Goal: Task Accomplishment & Management: Manage account settings

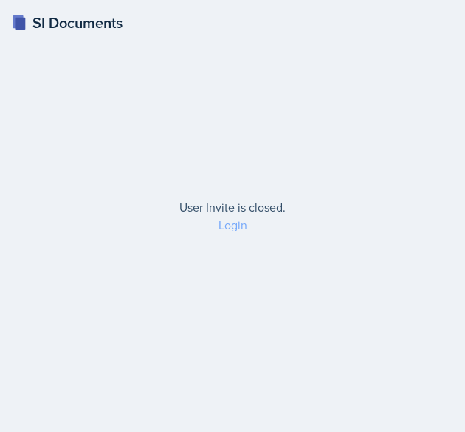
click at [224, 226] on link "Login" at bounding box center [232, 225] width 29 height 16
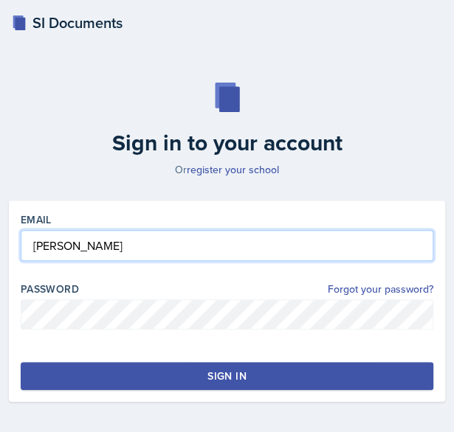
click at [161, 246] on input "[PERSON_NAME]" at bounding box center [227, 245] width 412 height 31
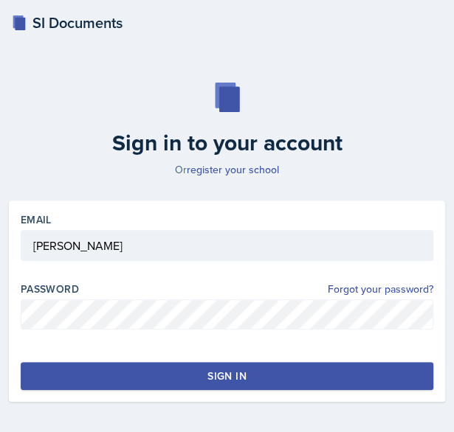
click at [132, 355] on div "Email [PERSON_NAME] Password Forgot your password? Sign in" at bounding box center [227, 301] width 436 height 201
click at [136, 370] on button "Sign in" at bounding box center [227, 376] width 412 height 28
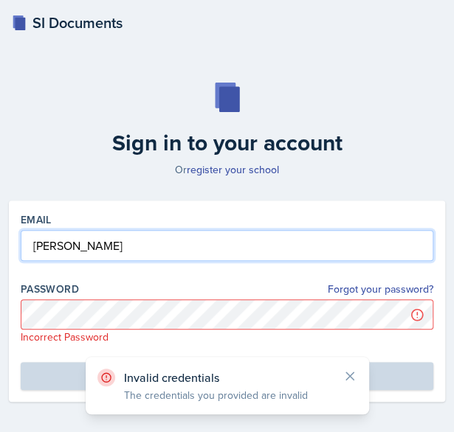
click at [107, 230] on input "[PERSON_NAME]" at bounding box center [227, 245] width 412 height 31
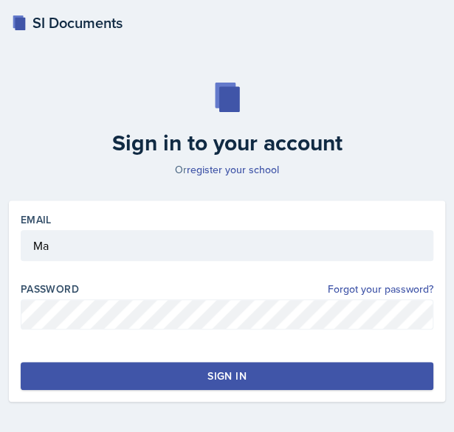
type input "M"
type input "[EMAIL_ADDRESS][DOMAIN_NAME]"
click at [122, 373] on button "Sign in" at bounding box center [227, 376] width 412 height 28
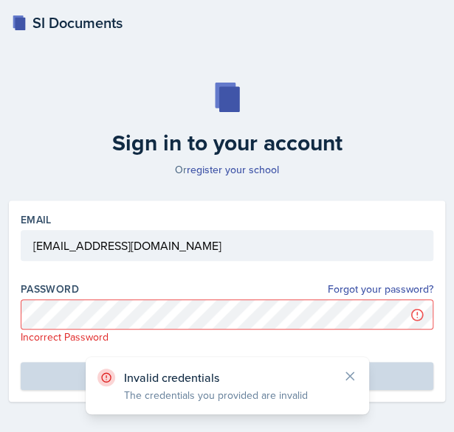
click at [144, 331] on p "Incorrect Password" at bounding box center [227, 337] width 412 height 15
click at [118, 271] on div at bounding box center [227, 268] width 412 height 15
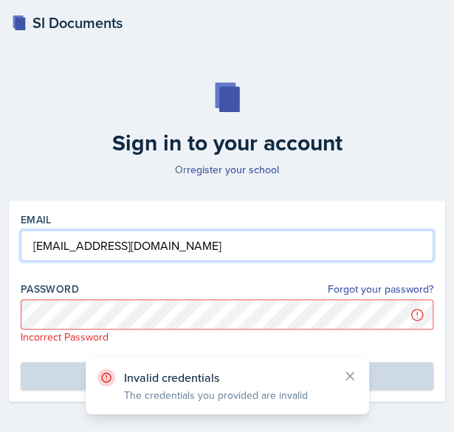
click at [128, 258] on input "[EMAIL_ADDRESS][DOMAIN_NAME]" at bounding box center [227, 245] width 412 height 31
drag, startPoint x: 132, startPoint y: 238, endPoint x: -38, endPoint y: 240, distance: 170.5
click at [0, 240] on html "SI Documents Sign in to your account Or register your school Email [EMAIL_ADDRE…" at bounding box center [227, 242] width 454 height 485
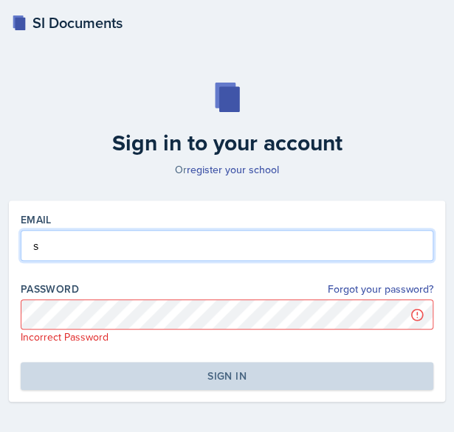
type input "[EMAIL_ADDRESS][DOMAIN_NAME]"
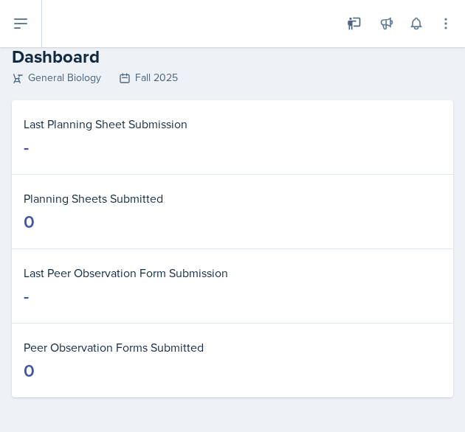
scroll to position [18, 0]
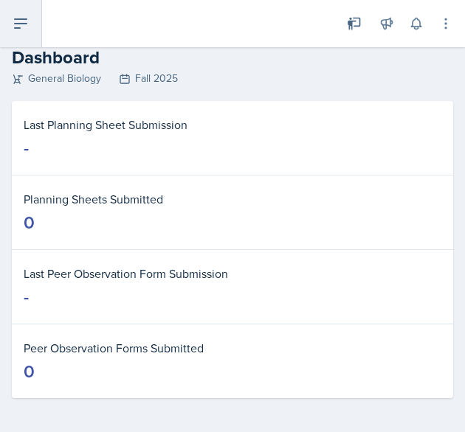
click at [30, 35] on button at bounding box center [21, 23] width 42 height 47
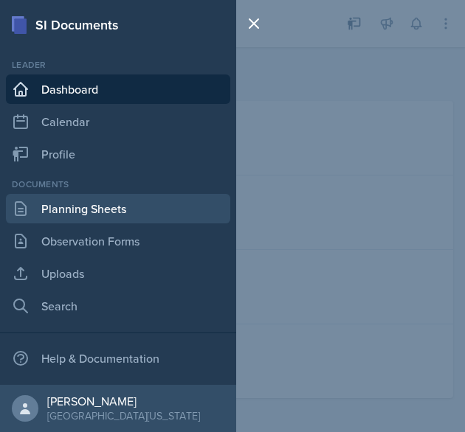
click at [108, 199] on link "Planning Sheets" at bounding box center [118, 209] width 224 height 30
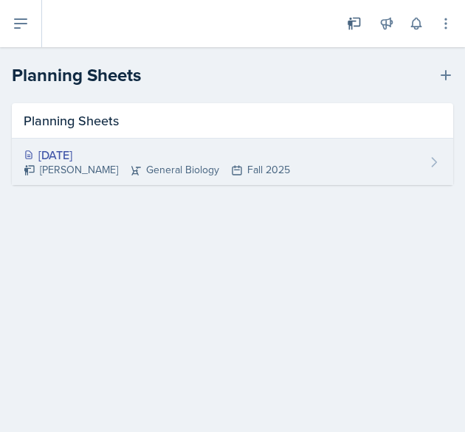
click at [341, 170] on div "[DATE] [PERSON_NAME] General Biology Fall 2025" at bounding box center [232, 162] width 441 height 46
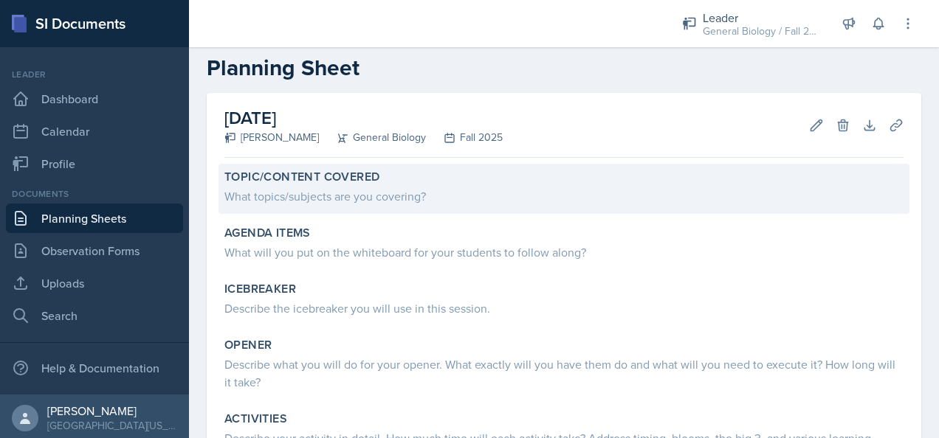
scroll to position [24, 0]
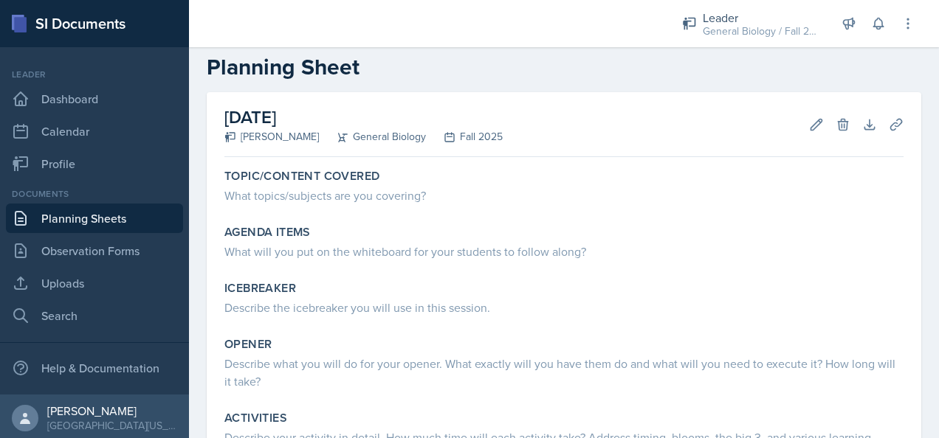
click at [345, 119] on h2 "[DATE]" at bounding box center [363, 117] width 278 height 27
click at [464, 127] on icon at bounding box center [842, 124] width 10 height 11
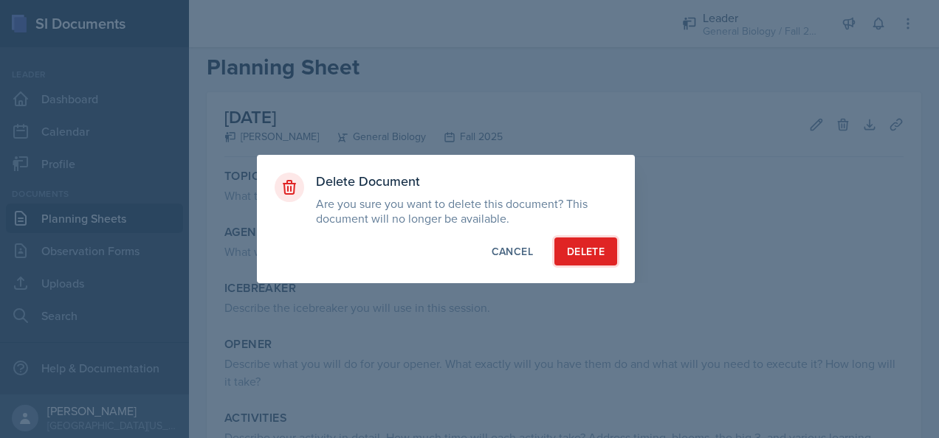
click at [464, 249] on button "Delete" at bounding box center [585, 252] width 63 height 28
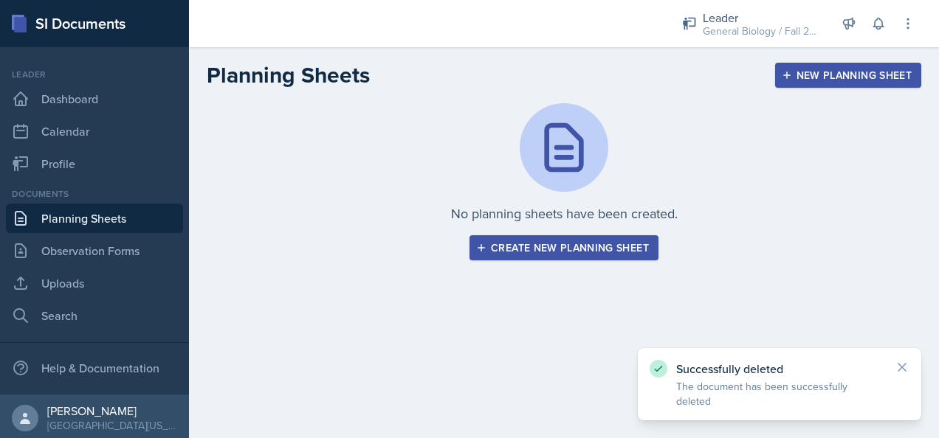
click at [464, 242] on div "Create new planning sheet" at bounding box center [564, 248] width 170 height 12
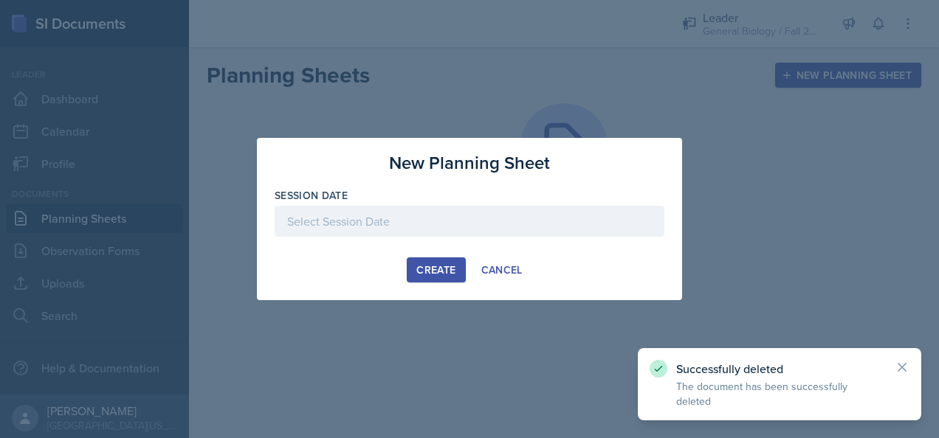
click at [453, 222] on div at bounding box center [469, 221] width 390 height 31
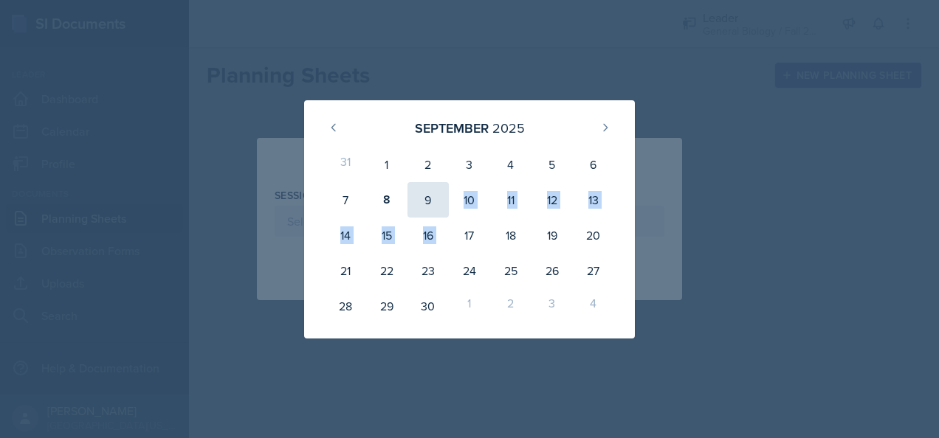
drag, startPoint x: 453, startPoint y: 222, endPoint x: 438, endPoint y: 201, distance: 26.0
click at [438, 201] on div "31 1 2 3 4 5 6 7 8 9 10 11 12 13 14 15 16 17 18 19 20 21 22 23 24 25 26 27 28 2…" at bounding box center [469, 235] width 295 height 183
click at [435, 198] on div "9" at bounding box center [427, 199] width 41 height 35
type input "[DATE]"
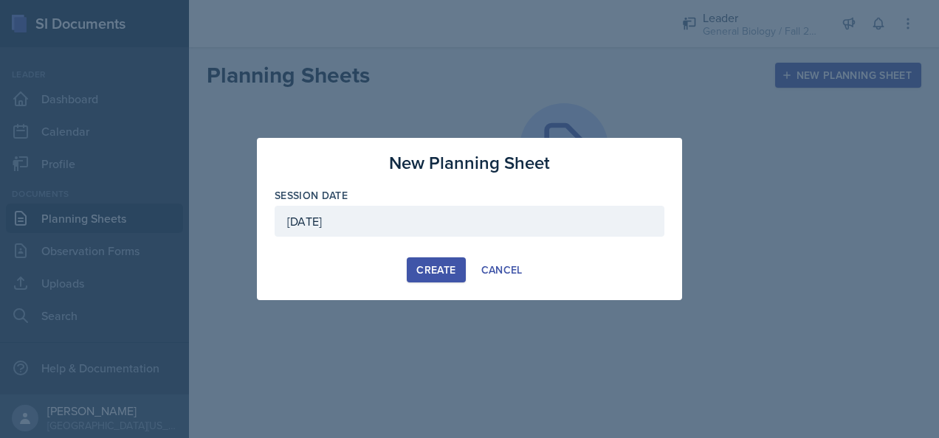
click at [436, 270] on div "Create" at bounding box center [435, 270] width 39 height 12
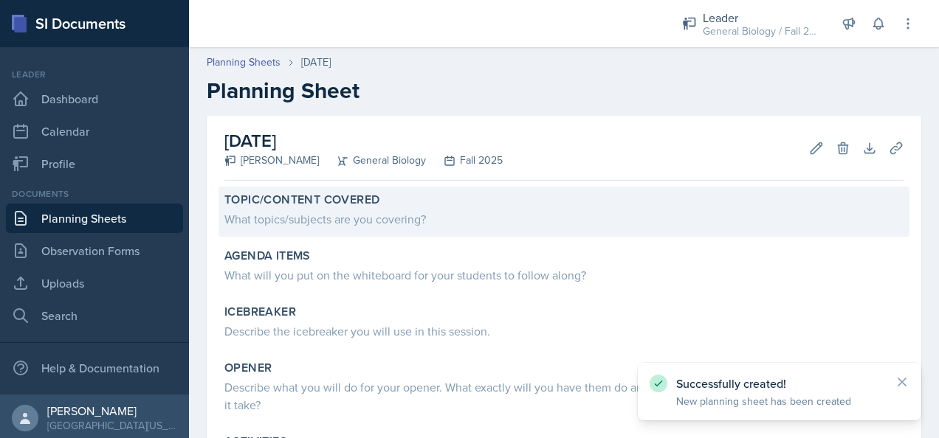
click at [412, 224] on div "What topics/subjects are you covering?" at bounding box center [563, 219] width 679 height 18
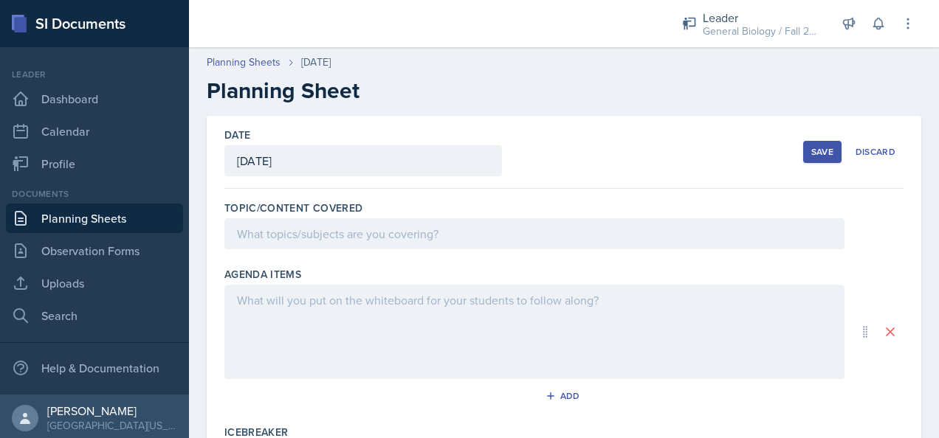
click at [401, 239] on div at bounding box center [534, 233] width 620 height 31
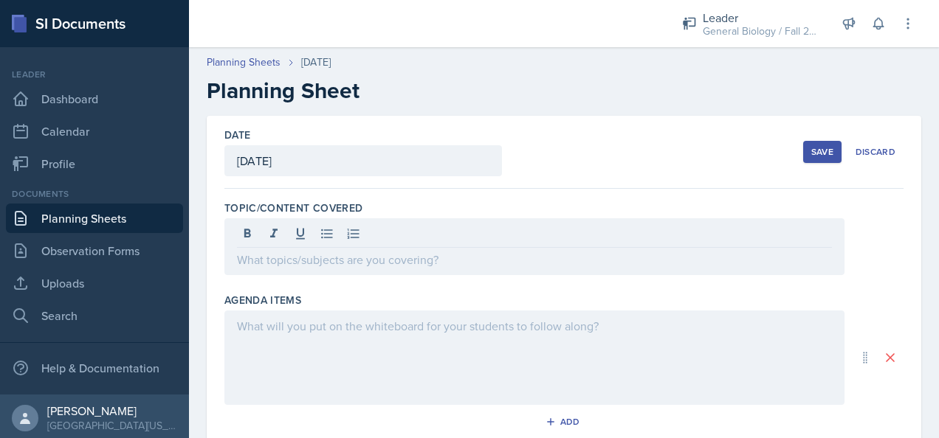
click at [401, 239] on div at bounding box center [534, 236] width 595 height 24
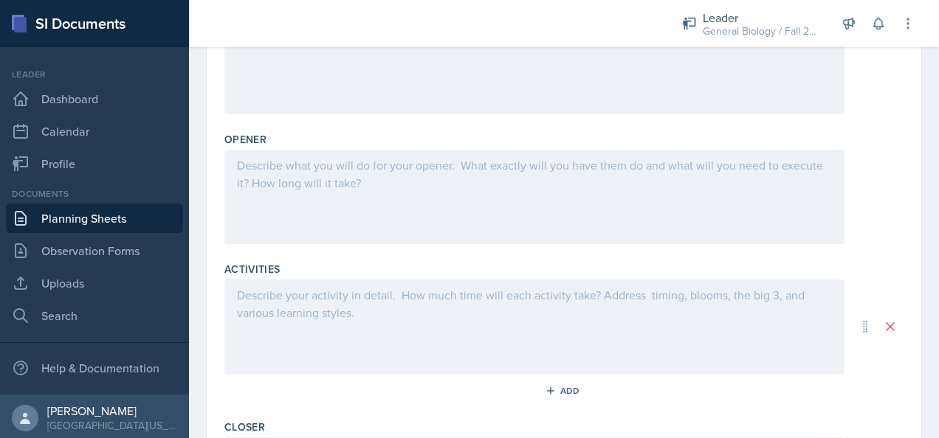
scroll to position [567, 0]
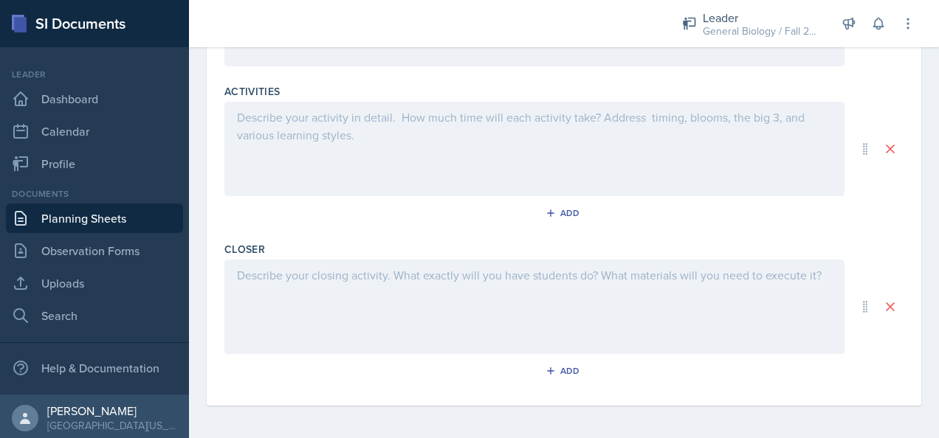
click at [342, 128] on div at bounding box center [534, 149] width 620 height 94
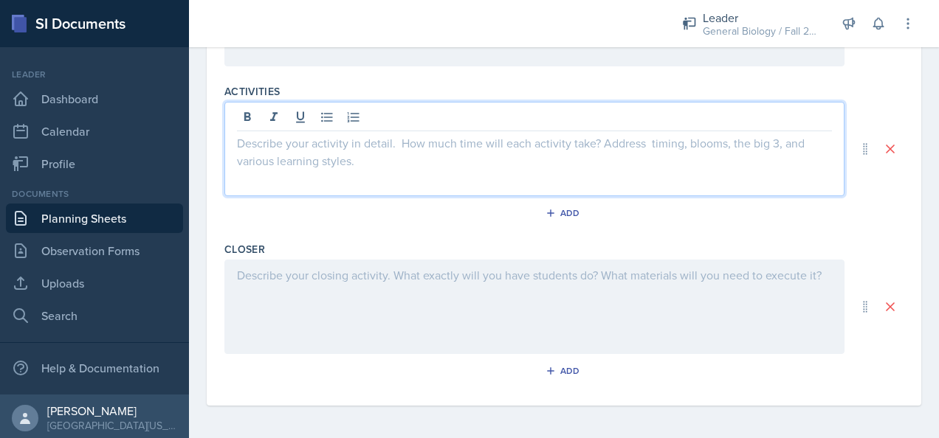
scroll to position [0, 0]
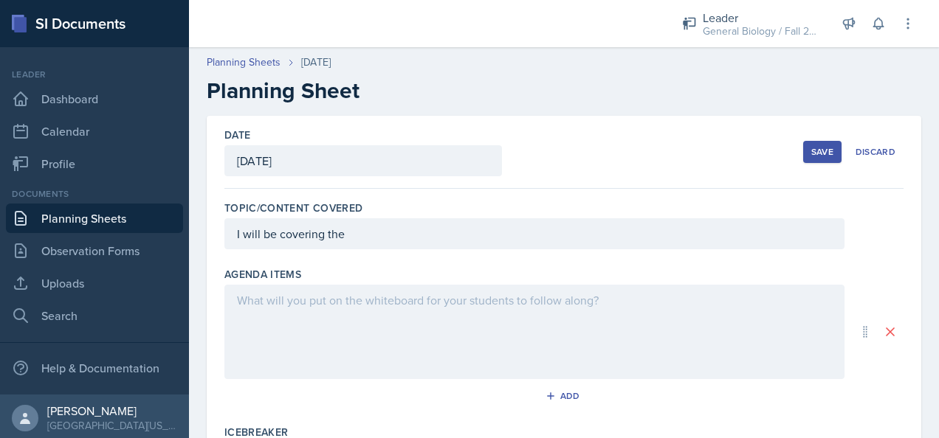
click at [426, 161] on div "[DATE]" at bounding box center [362, 160] width 277 height 31
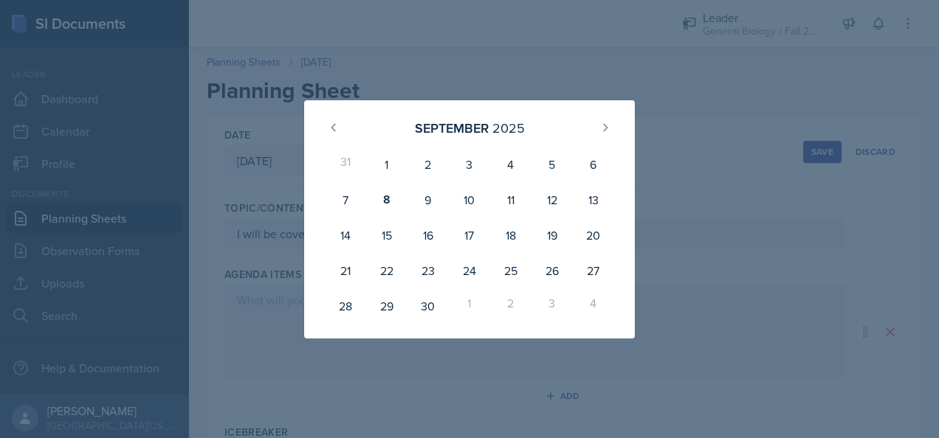
click at [455, 77] on div at bounding box center [469, 219] width 939 height 438
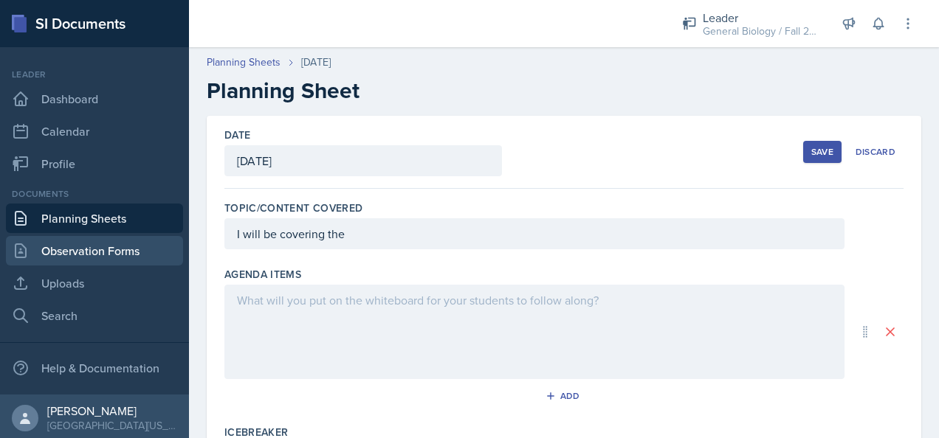
click at [85, 261] on link "Observation Forms" at bounding box center [94, 251] width 177 height 30
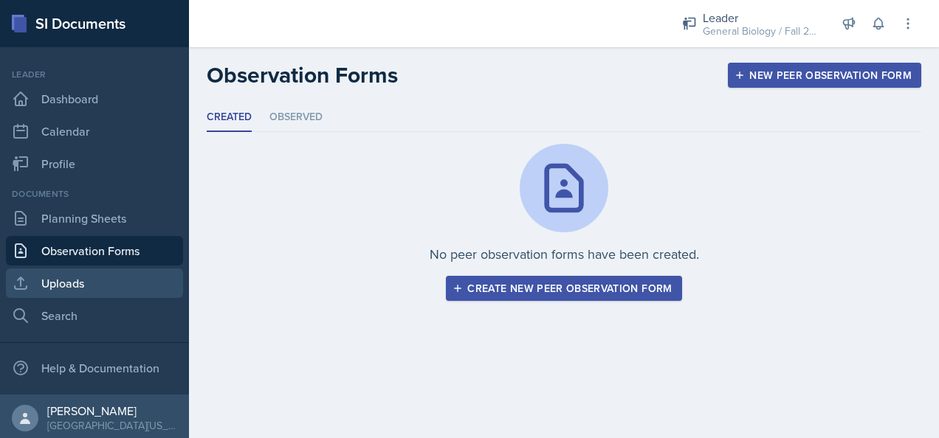
click at [93, 297] on link "Uploads" at bounding box center [94, 284] width 177 height 30
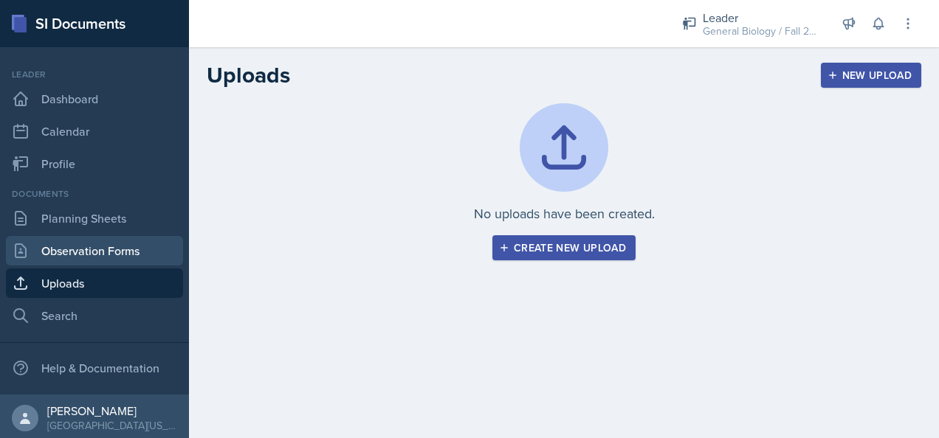
click at [86, 245] on link "Observation Forms" at bounding box center [94, 251] width 177 height 30
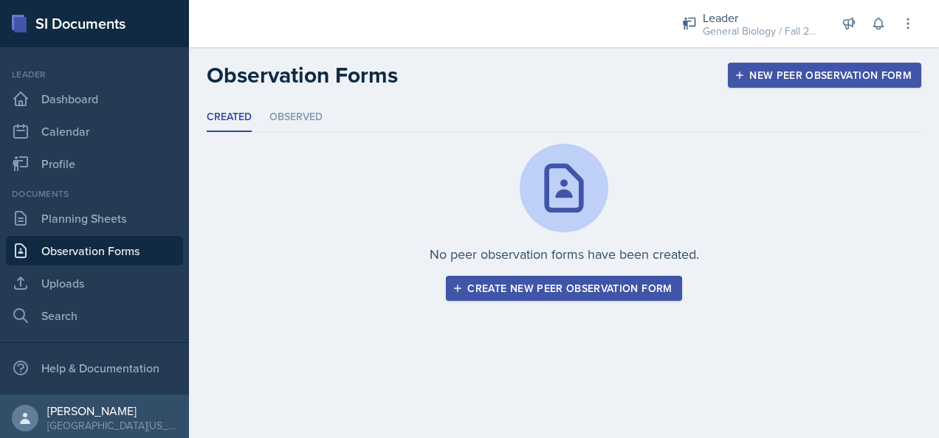
click at [89, 233] on div "Documents Planning Sheets Observation Forms Uploads Search" at bounding box center [94, 258] width 177 height 143
click at [105, 229] on link "Planning Sheets" at bounding box center [94, 219] width 177 height 30
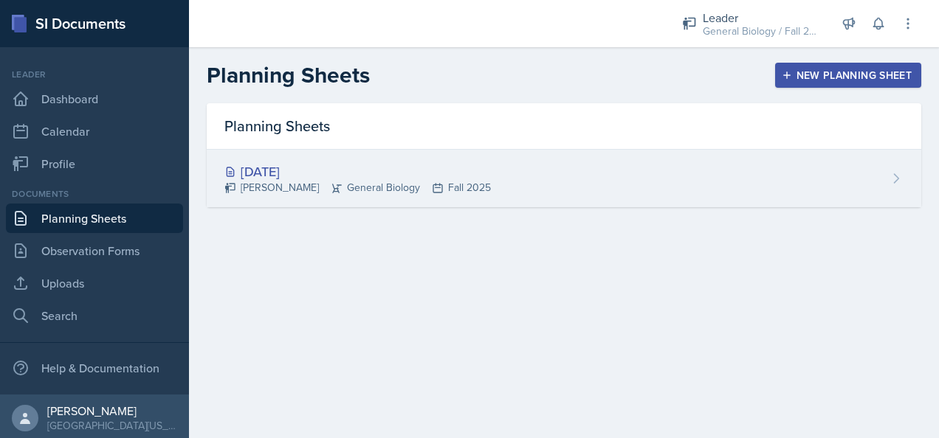
click at [347, 187] on div "[PERSON_NAME] General Biology Fall 2025" at bounding box center [357, 187] width 266 height 15
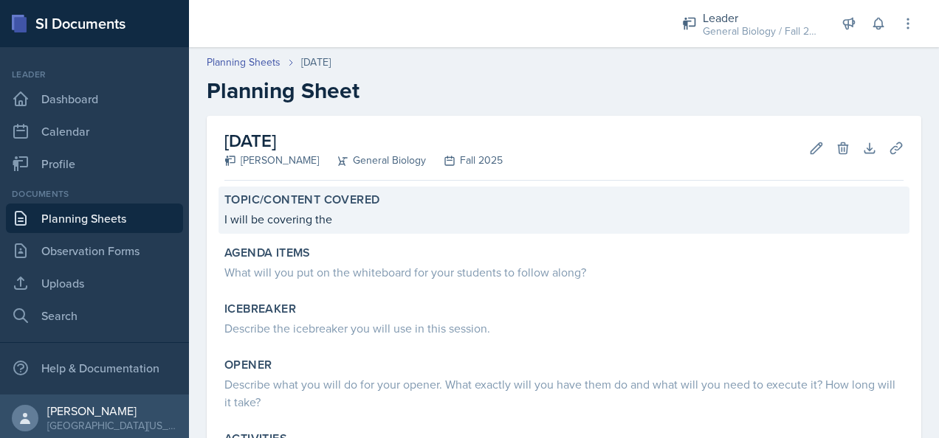
click at [334, 216] on p "I will be covering the" at bounding box center [563, 219] width 679 height 18
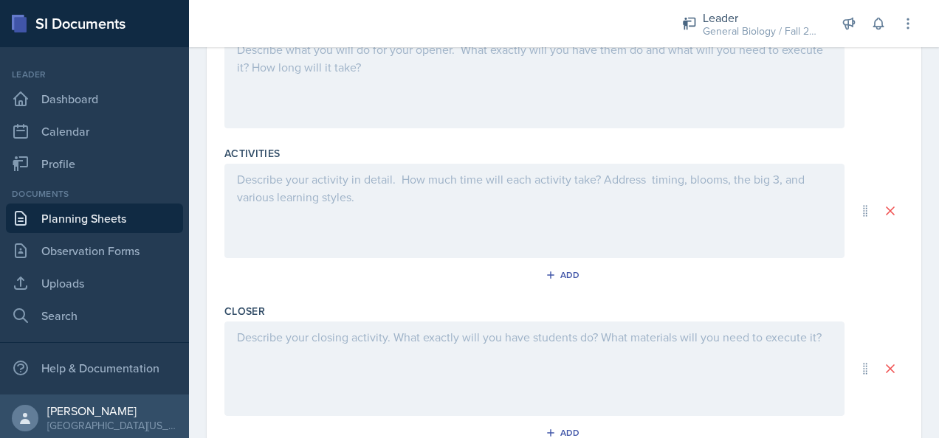
scroll to position [601, 0]
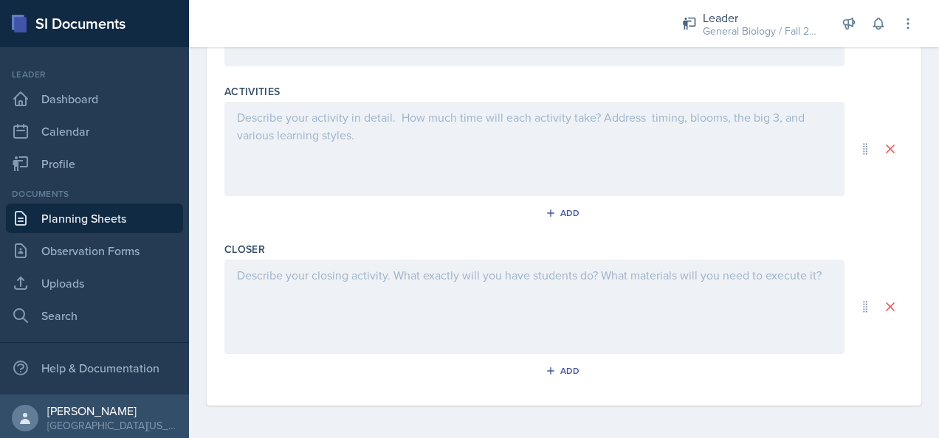
click at [362, 146] on div at bounding box center [534, 149] width 620 height 94
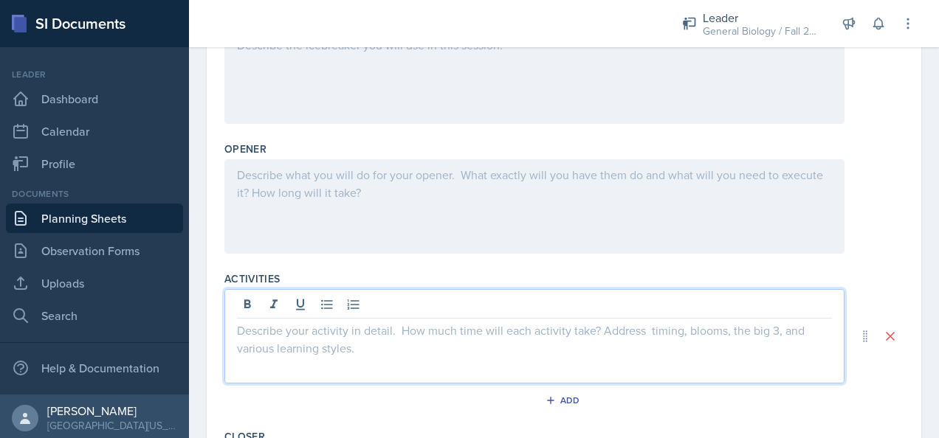
click at [347, 189] on div at bounding box center [534, 206] width 620 height 94
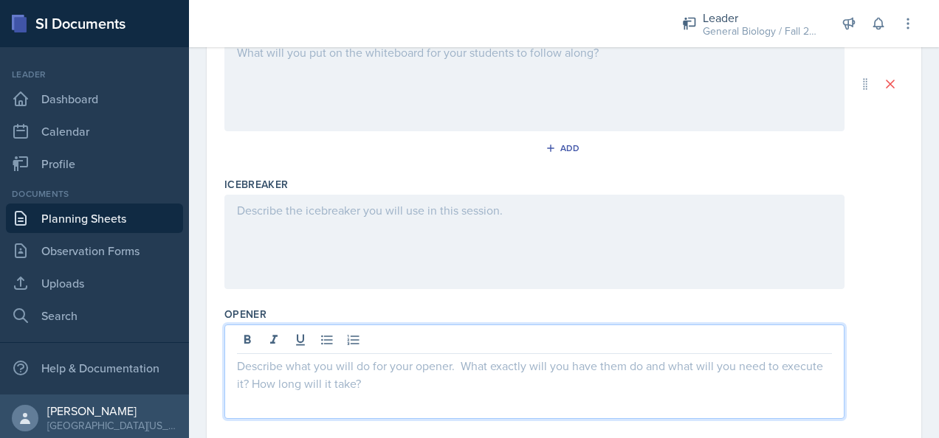
click at [347, 226] on div at bounding box center [534, 242] width 620 height 94
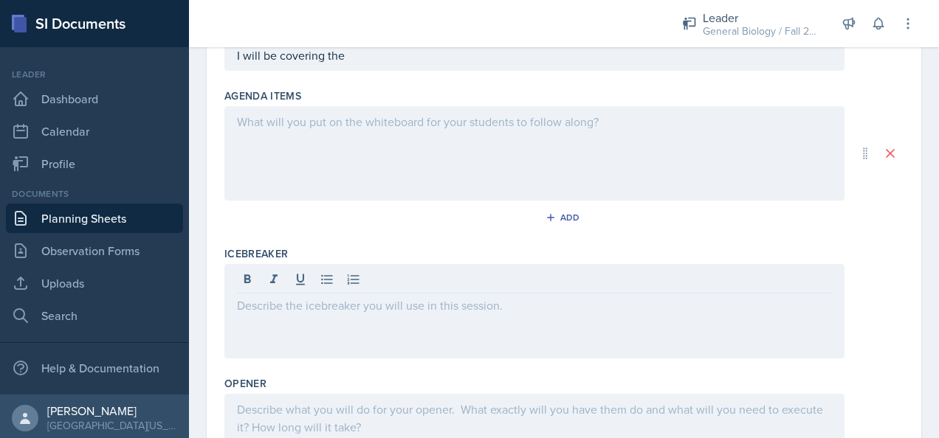
click at [367, 130] on div at bounding box center [534, 153] width 620 height 94
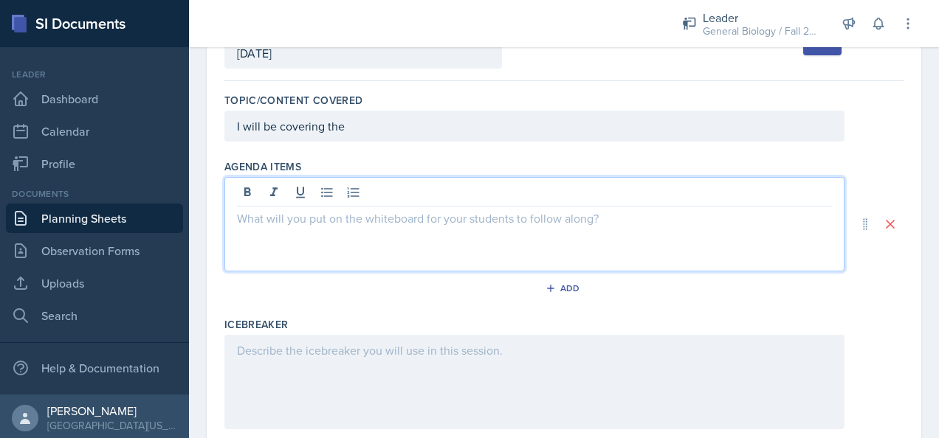
click at [367, 130] on p "I will be covering the" at bounding box center [534, 126] width 595 height 18
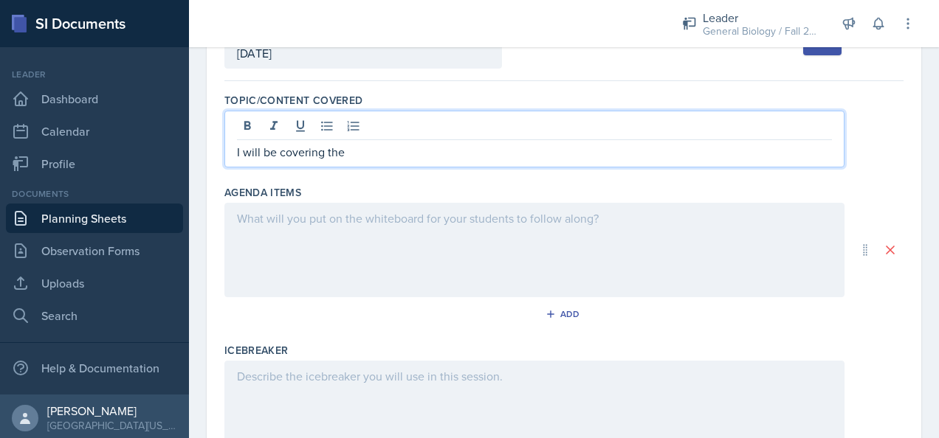
scroll to position [133, 0]
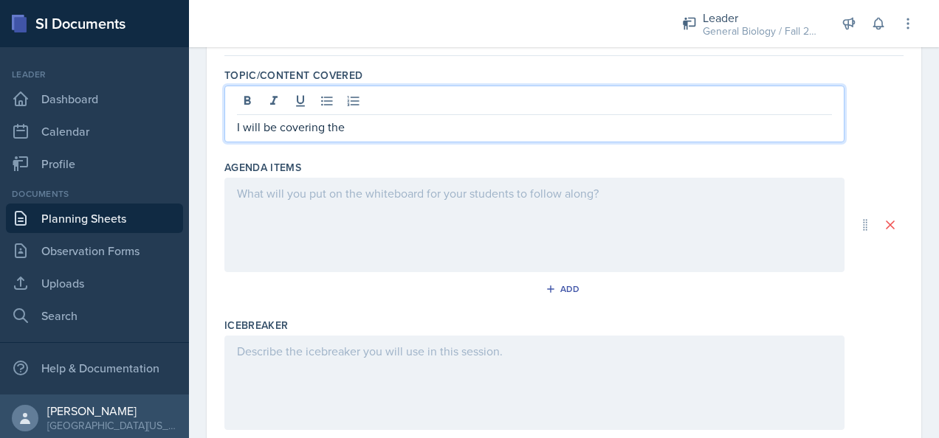
click at [464, 96] on div at bounding box center [534, 103] width 595 height 24
click at [459, 66] on div "Topic/Content Covered I will be covering the" at bounding box center [563, 108] width 679 height 92
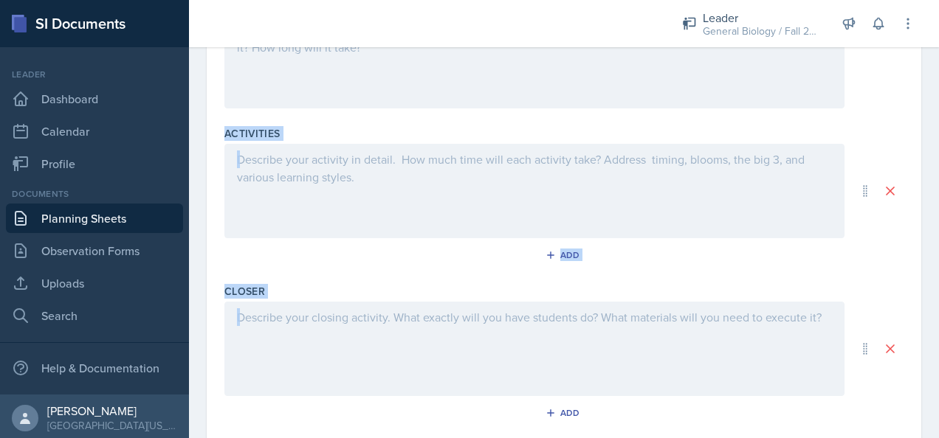
scroll to position [601, 0]
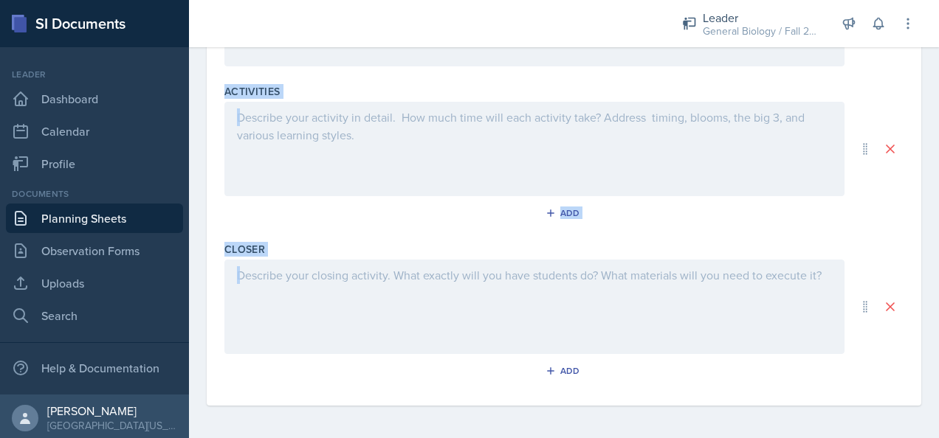
drag, startPoint x: 228, startPoint y: 202, endPoint x: 365, endPoint y: 369, distance: 216.0
copy div "opic/Content Covered I will be covering the Agenda items Add Icebreaker Opener …"
click at [365, 369] on div "Add" at bounding box center [563, 374] width 679 height 28
